Goal: Task Accomplishment & Management: Use online tool/utility

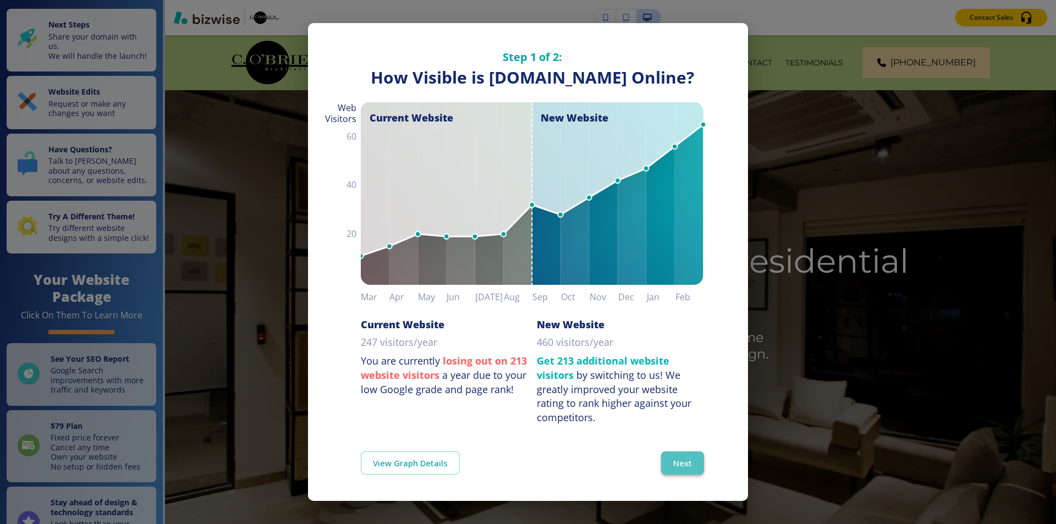
click at [687, 464] on button "Next" at bounding box center [682, 462] width 43 height 23
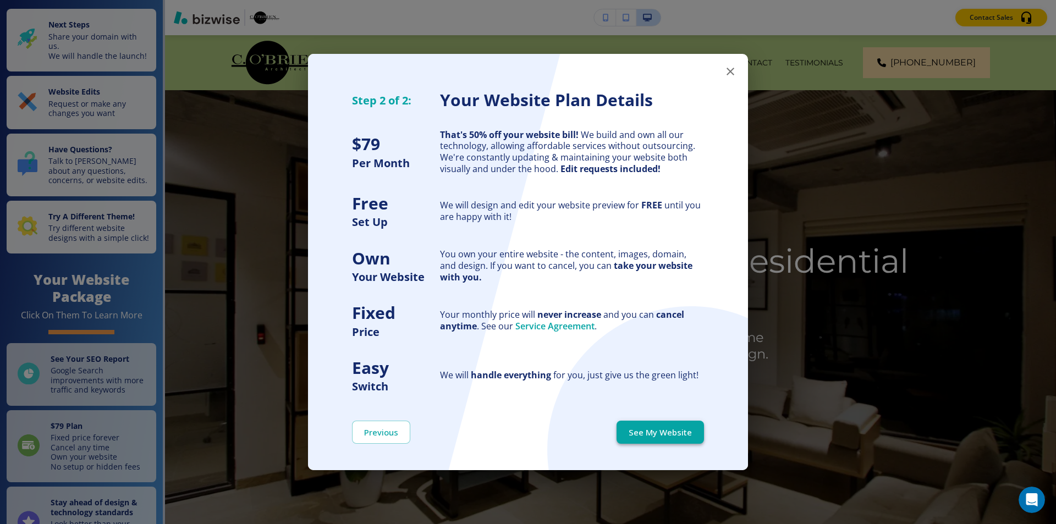
click at [654, 427] on button "See My Website" at bounding box center [659, 432] width 87 height 23
